Goal: Transaction & Acquisition: Purchase product/service

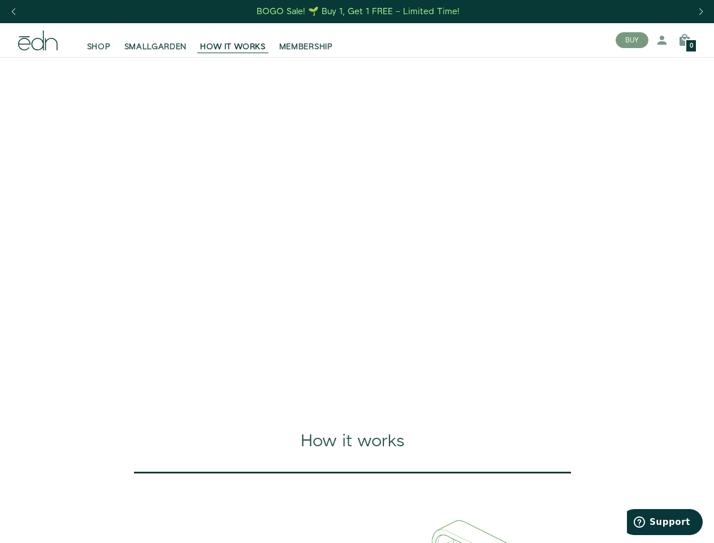
click at [701, 12] on div "Next slide" at bounding box center [700, 11] width 15 height 25
click at [13, 12] on div "Previous slide" at bounding box center [13, 11] width 15 height 25
click at [632, 40] on button "BUY" at bounding box center [632, 40] width 33 height 16
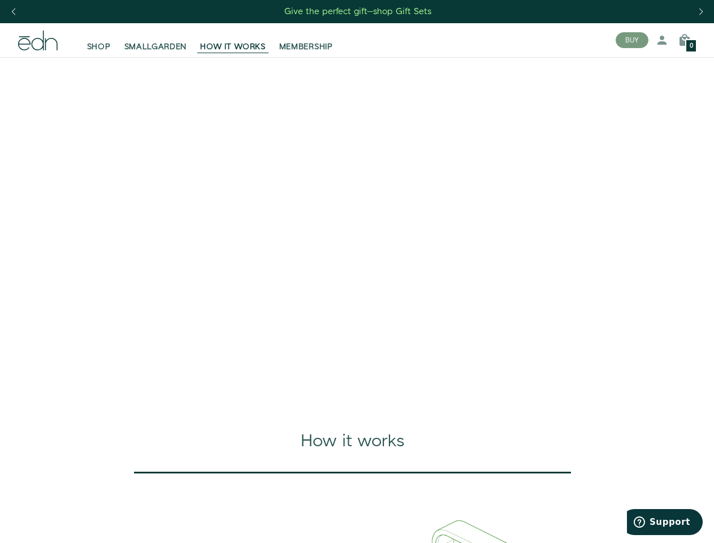
click at [662, 40] on icon at bounding box center [662, 40] width 14 height 14
click at [685, 40] on icon at bounding box center [685, 40] width 14 height 14
click at [685, 40] on div at bounding box center [357, 271] width 714 height 543
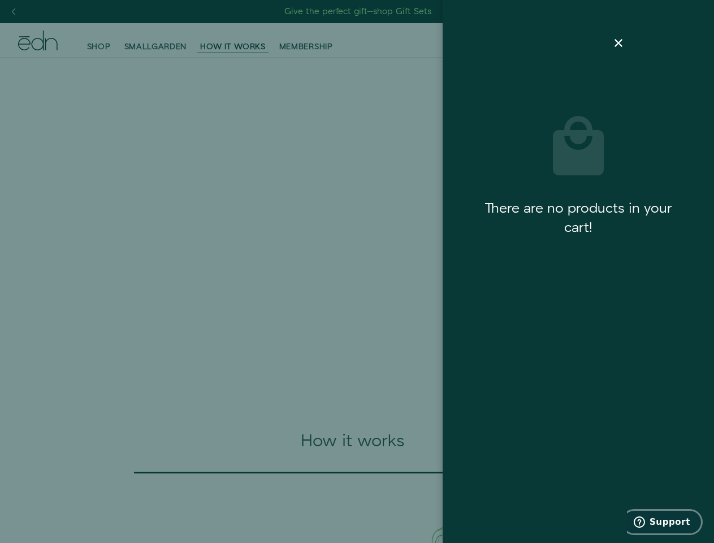
click at [665, 522] on span "Support" at bounding box center [670, 522] width 41 height 10
